Goal: Information Seeking & Learning: Learn about a topic

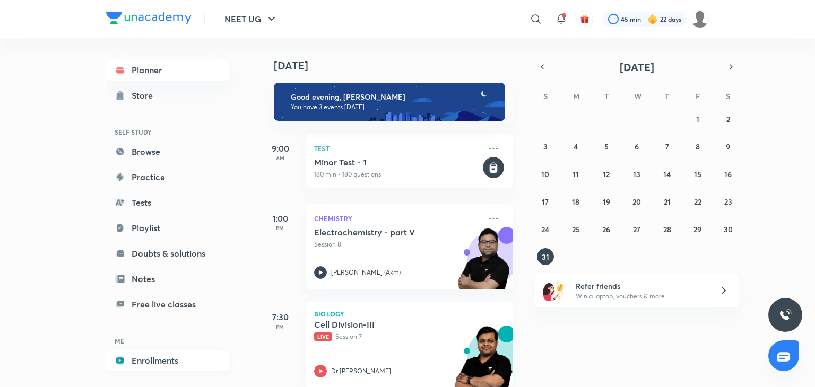
click at [191, 360] on link "Enrollments" at bounding box center [167, 360] width 123 height 21
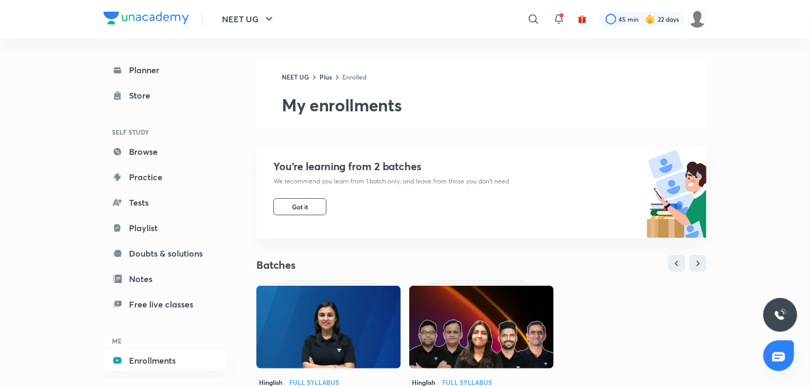
click at [346, 347] on img at bounding box center [328, 327] width 144 height 83
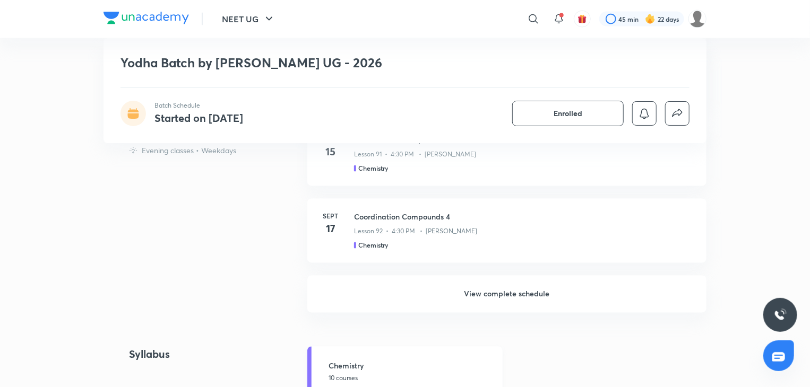
scroll to position [911, 0]
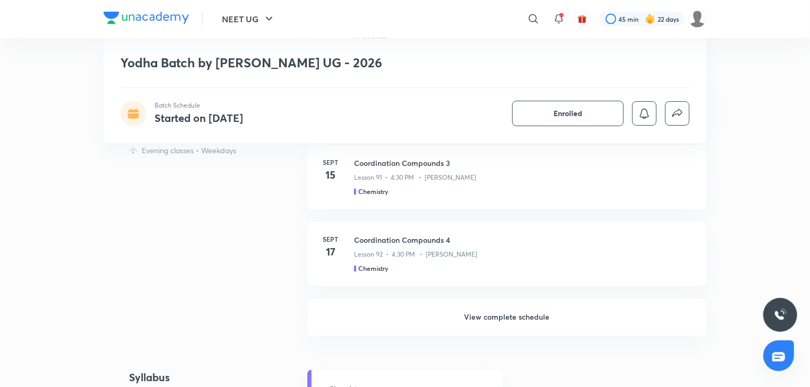
click at [509, 329] on h6 "View complete schedule" at bounding box center [506, 317] width 399 height 37
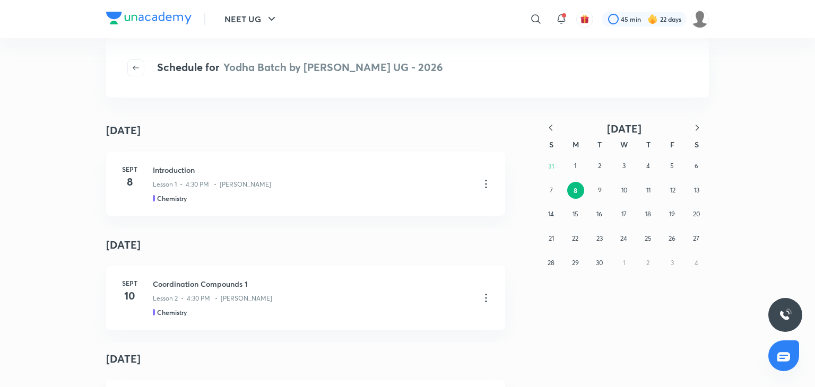
click at [551, 129] on icon "button" at bounding box center [550, 128] width 11 height 11
click at [624, 232] on button "20" at bounding box center [623, 238] width 17 height 17
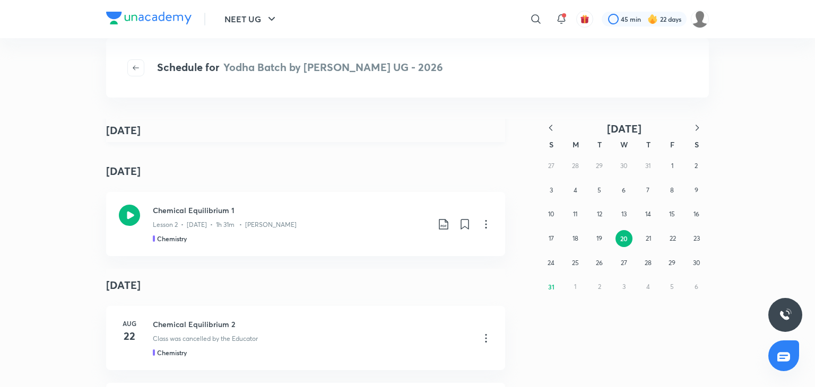
scroll to position [168, 0]
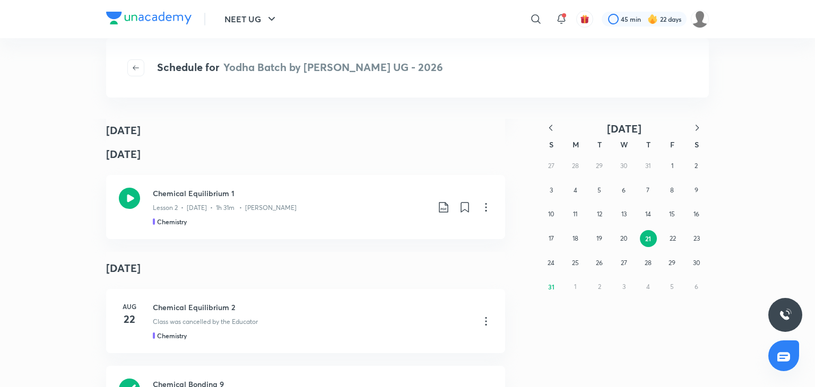
click at [390, 256] on h4 "August 22" at bounding box center [305, 268] width 399 height 33
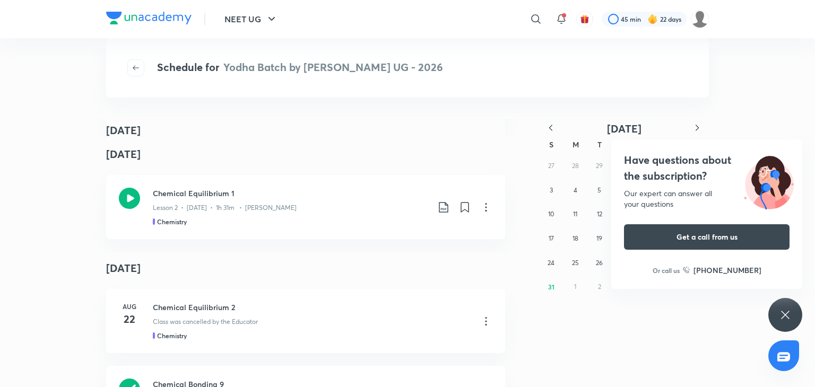
click at [768, 314] on div "Have questions about the subscription? Our expert can answer all your questions…" at bounding box center [785, 315] width 34 height 34
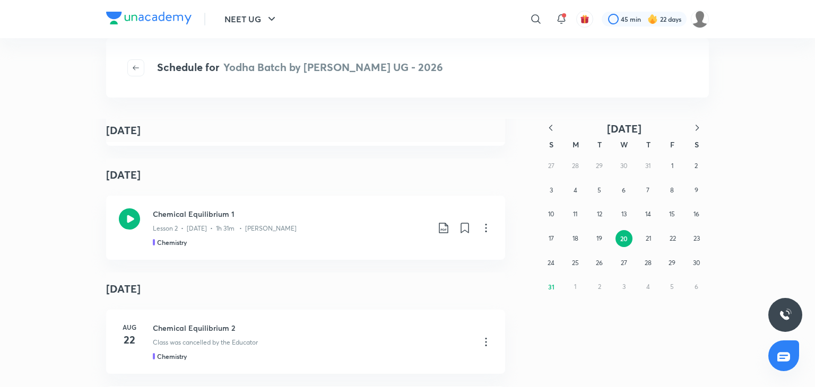
scroll to position [4728, 0]
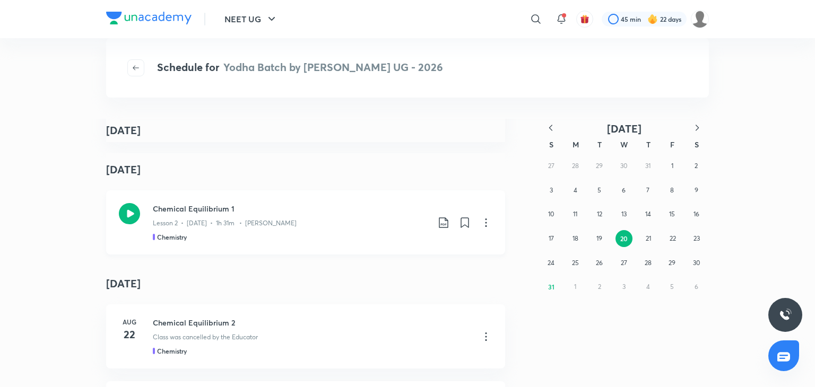
click at [287, 199] on div "Chemical Equilibrium 1 Lesson 2 • Aug 21 • 1h 31m • Anushka Choudhary Chemistry" at bounding box center [305, 222] width 399 height 64
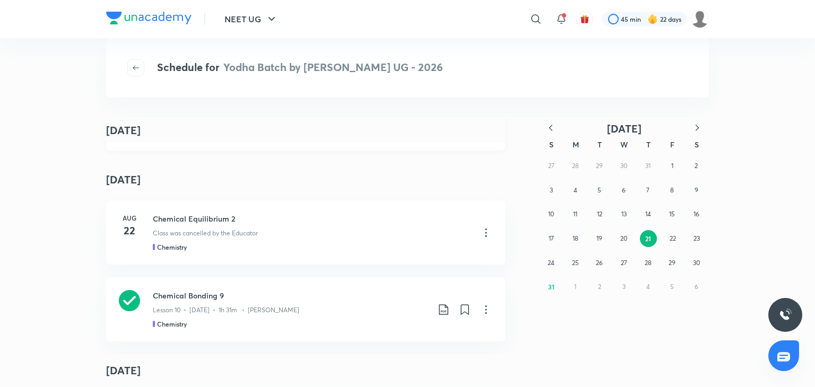
scroll to position [4832, 0]
click at [174, 230] on p "Class was cancelled by the Educator" at bounding box center [205, 234] width 105 height 10
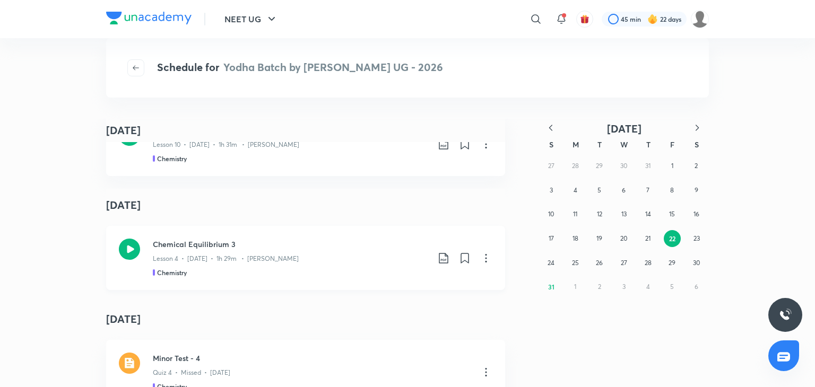
click at [166, 247] on h3 "Chemical Equilibrium 3" at bounding box center [291, 244] width 276 height 11
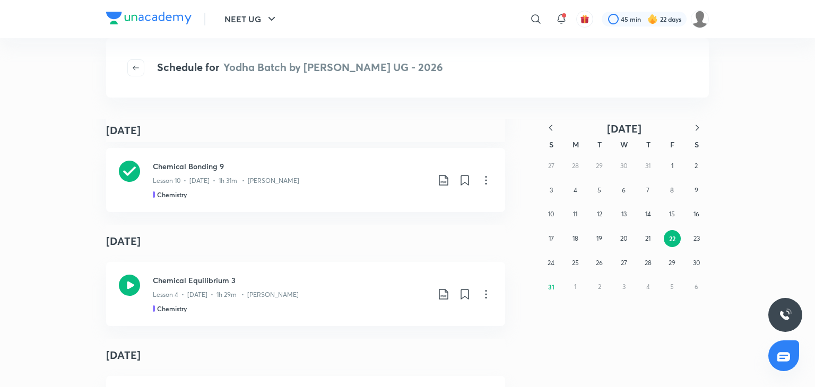
scroll to position [4962, 0]
click at [348, 290] on div "Lesson 4 • Aug 23 • 1h 29m • Anushka Choudhary" at bounding box center [291, 293] width 276 height 14
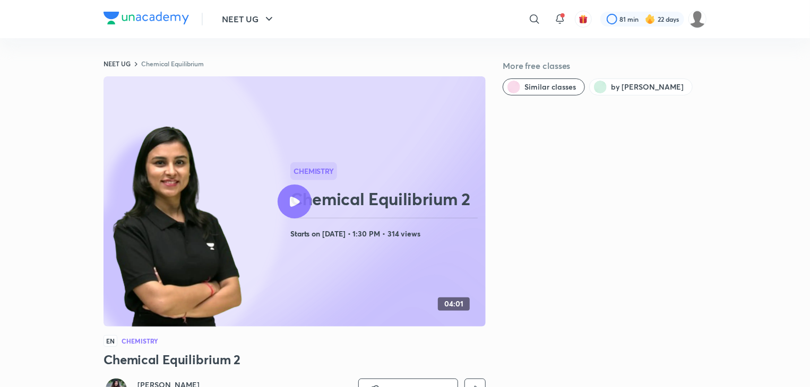
click at [265, 211] on circle at bounding box center [113, 201] width 343 height 343
click at [317, 198] on h2 "Chemical Equilibrium 2" at bounding box center [385, 198] width 191 height 21
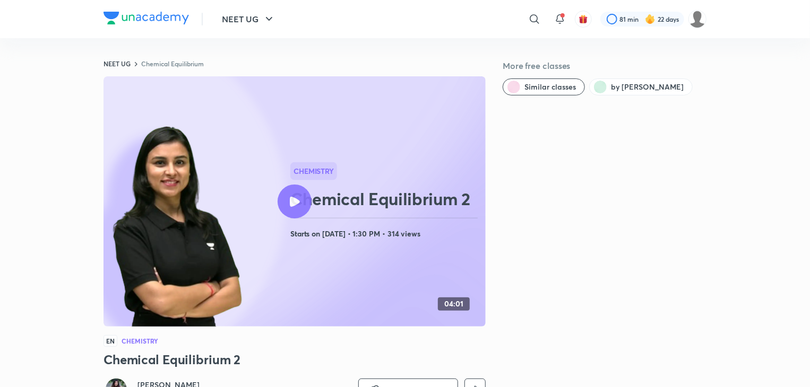
click at [288, 201] on div at bounding box center [294, 202] width 34 height 34
click at [300, 201] on div at bounding box center [294, 202] width 34 height 34
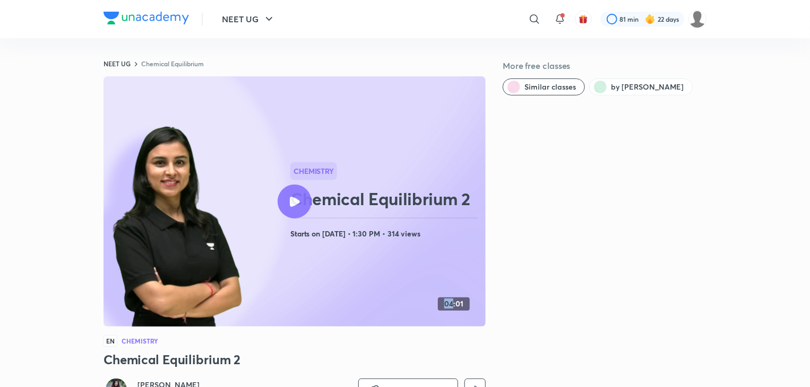
click at [300, 201] on div at bounding box center [294, 202] width 34 height 34
